Goal: Information Seeking & Learning: Learn about a topic

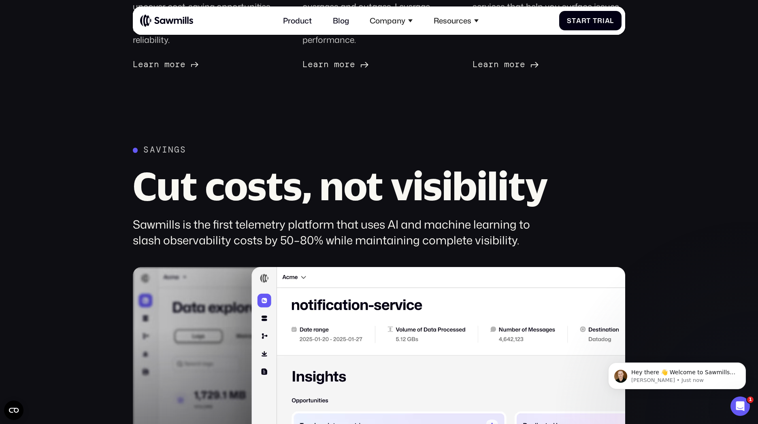
scroll to position [445, 0]
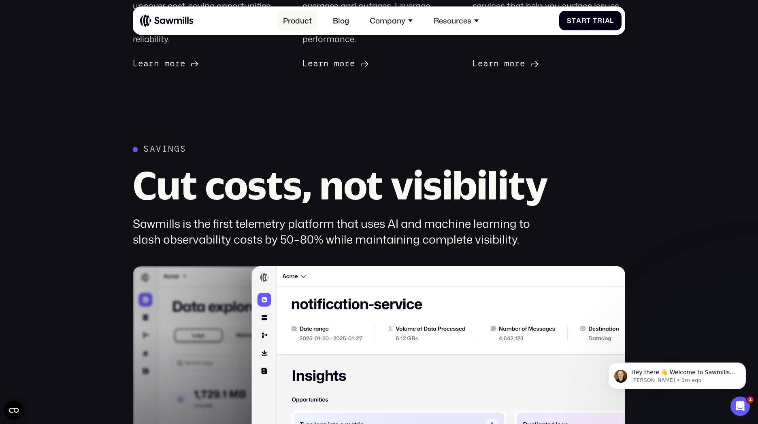
click at [291, 16] on link "Product" at bounding box center [297, 21] width 40 height 21
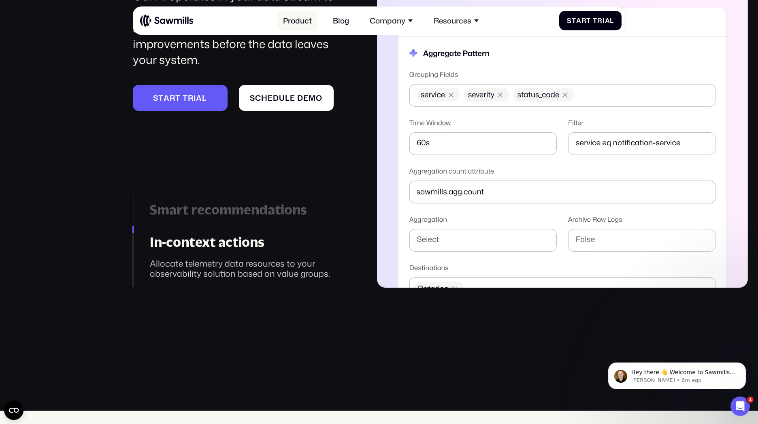
scroll to position [1189, 0]
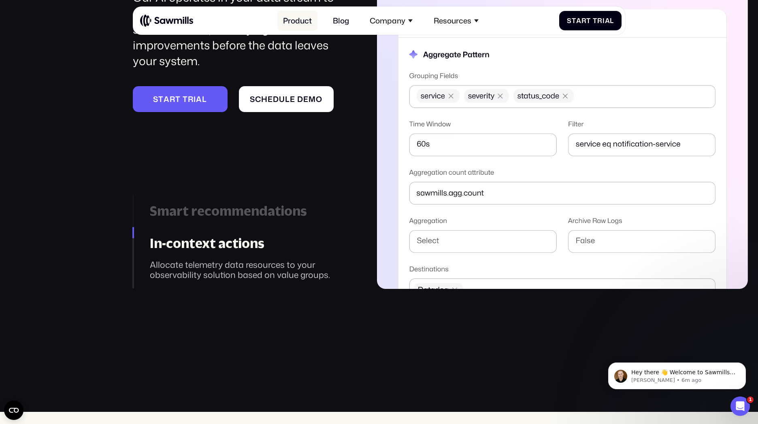
click at [299, 17] on link "Product" at bounding box center [297, 21] width 40 height 21
